Goal: Navigation & Orientation: Find specific page/section

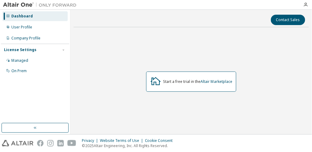
click at [215, 83] on link "Altair Marketplace" at bounding box center [216, 81] width 32 height 5
